Goal: Book appointment/travel/reservation

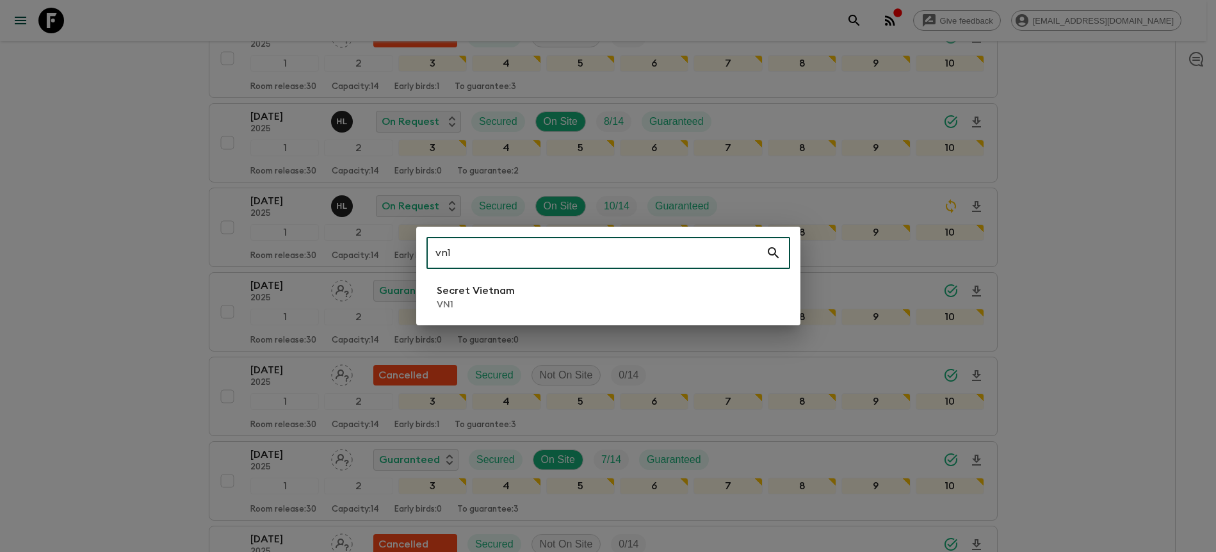
scroll to position [631, 0]
type input "vn1"
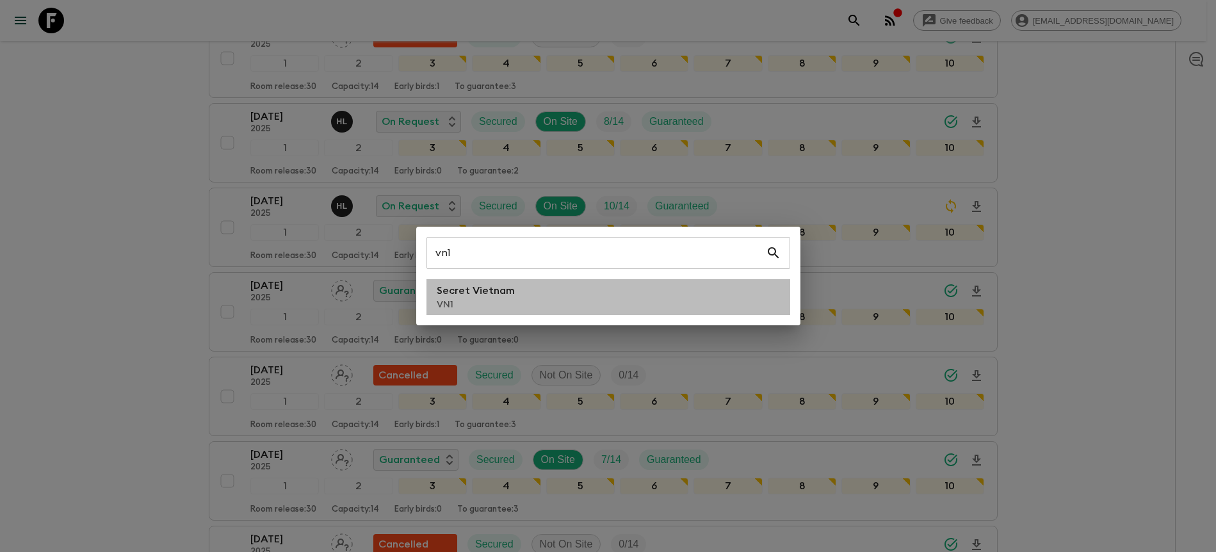
click at [598, 313] on li "Secret Vietnam VN1" at bounding box center [609, 297] width 364 height 36
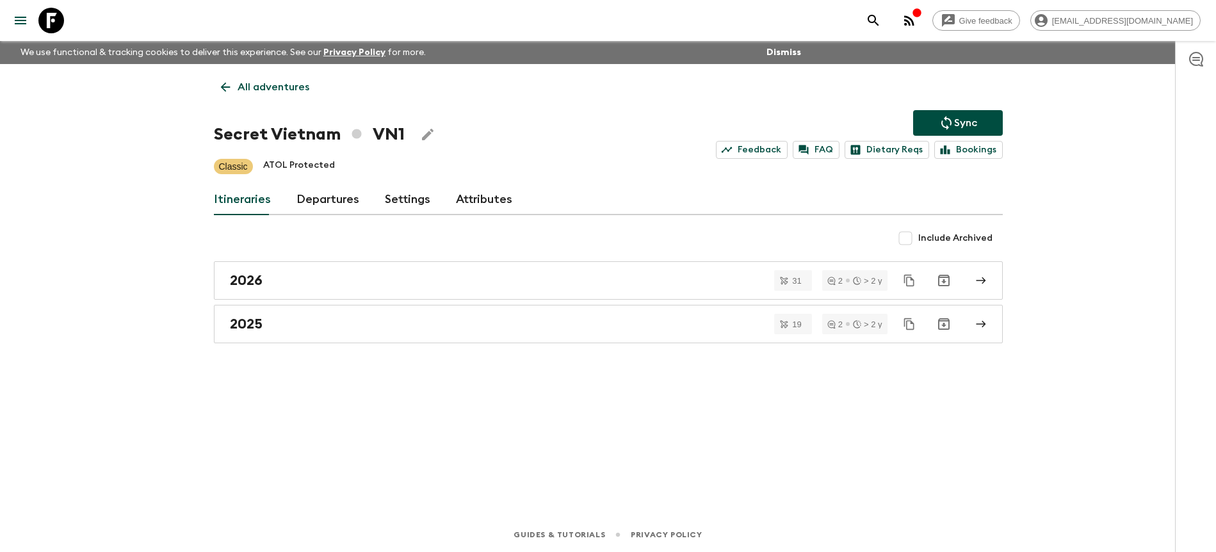
click at [351, 197] on link "Departures" at bounding box center [328, 199] width 63 height 31
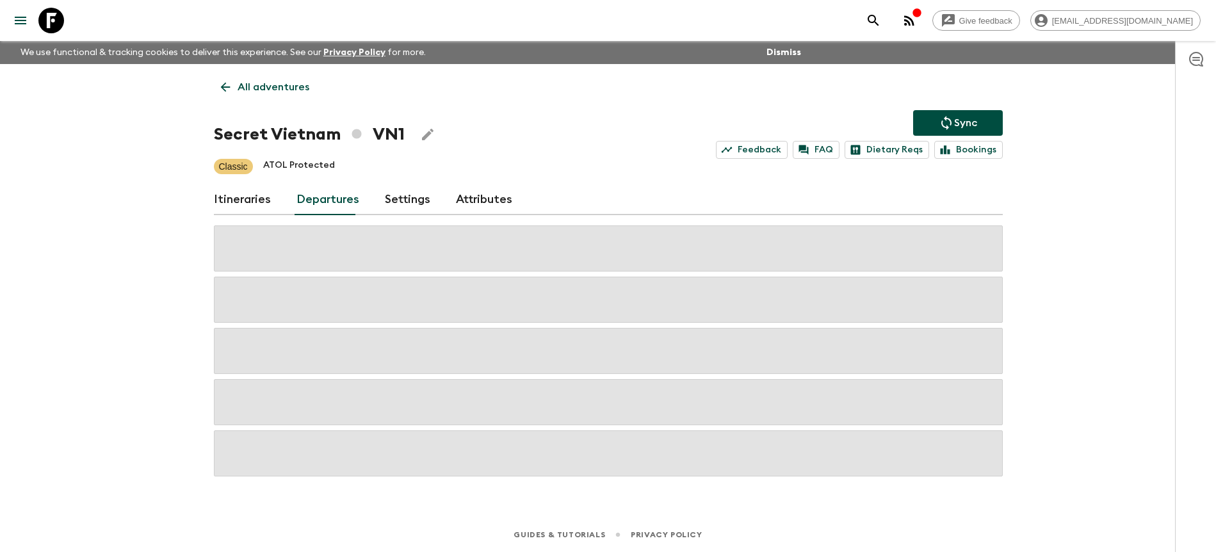
click at [1067, 238] on div "Give feedback [PERSON_NAME][EMAIL_ADDRESS][DOMAIN_NAME] We use functional & tra…" at bounding box center [608, 276] width 1216 height 552
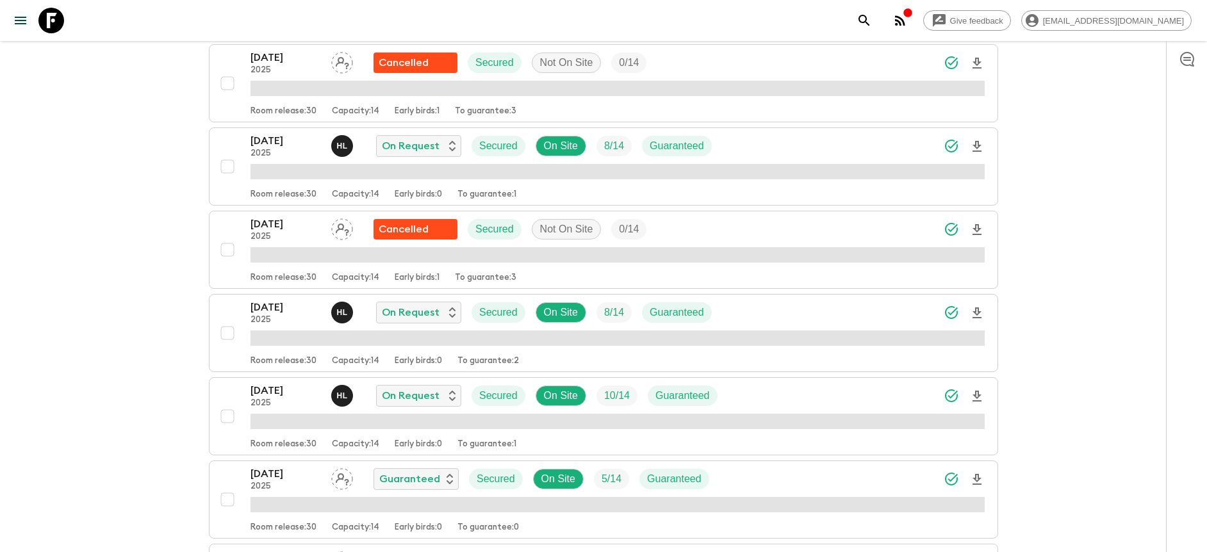
scroll to position [641, 0]
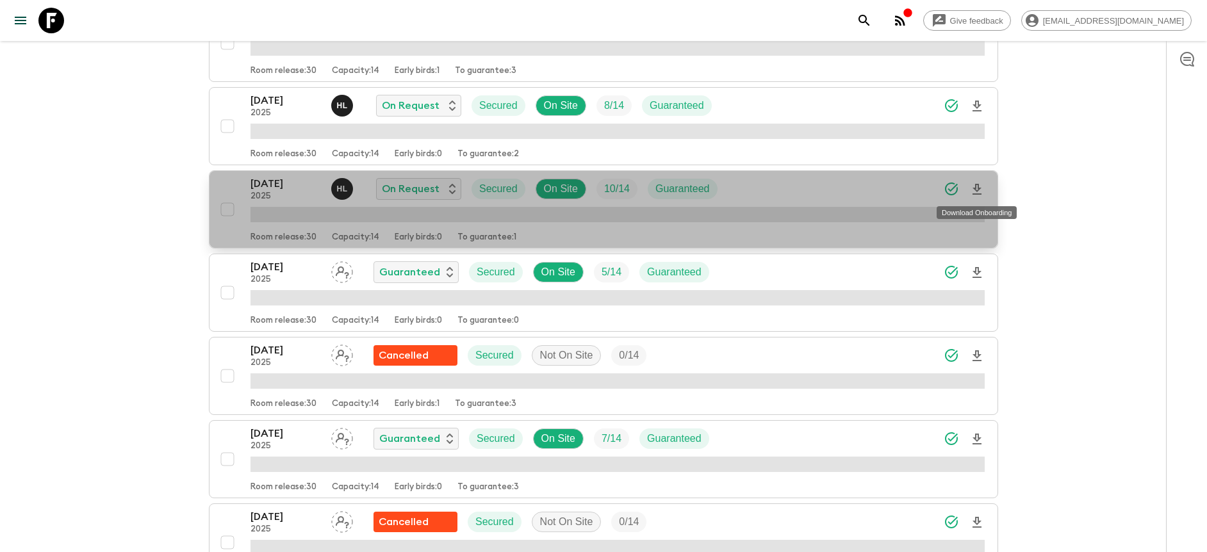
click at [978, 185] on icon "Download Onboarding" at bounding box center [976, 189] width 9 height 11
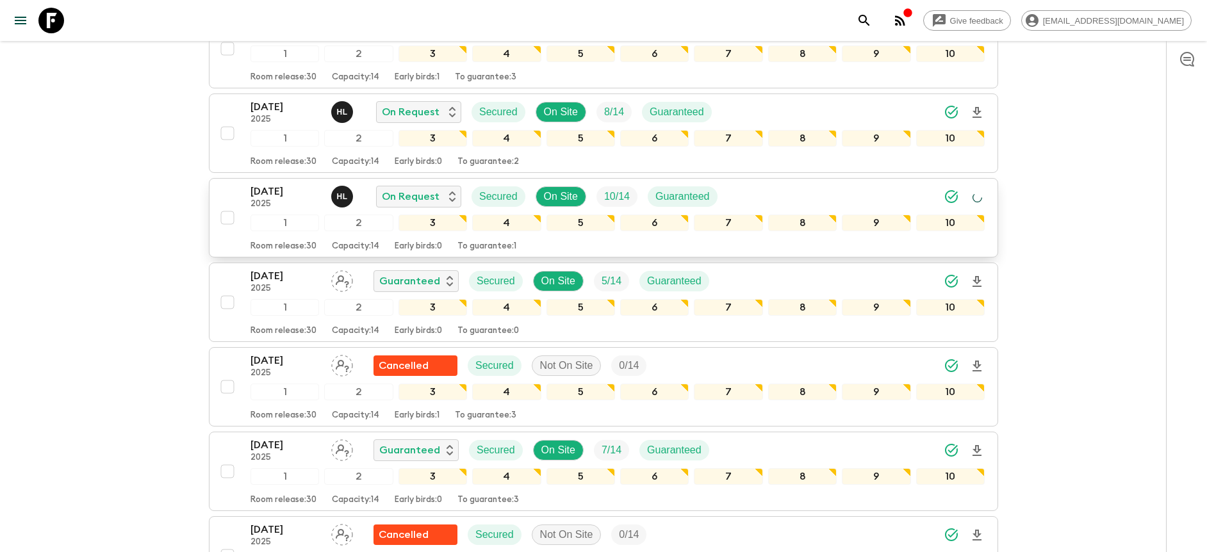
scroll to position [646, 0]
